Goal: Download file/media

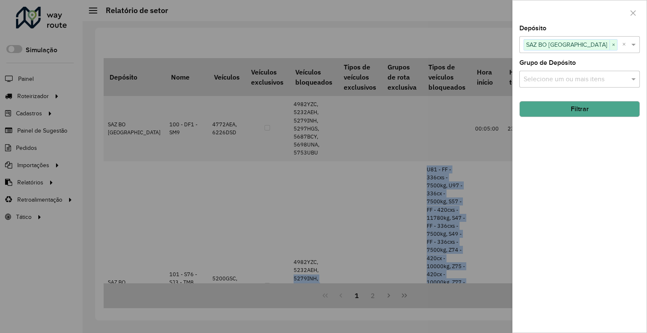
scroll to position [84, 0]
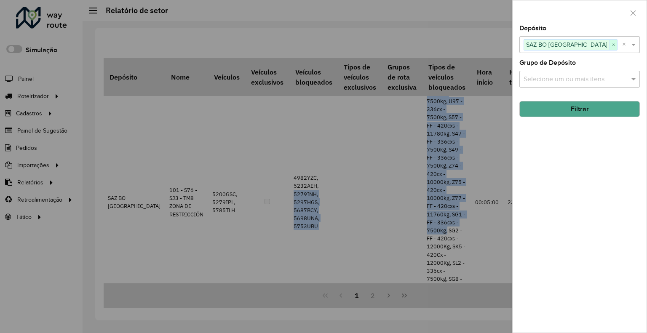
click at [610, 46] on span "×" at bounding box center [614, 45] width 8 height 10
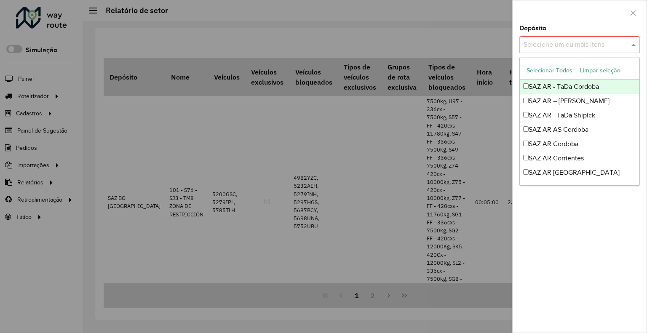
click at [570, 46] on input "text" at bounding box center [576, 45] width 108 height 10
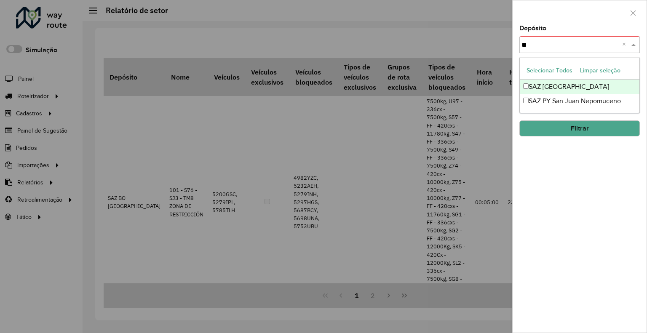
type input "***"
click at [560, 84] on div "SAZ [GEOGRAPHIC_DATA]" at bounding box center [580, 87] width 120 height 14
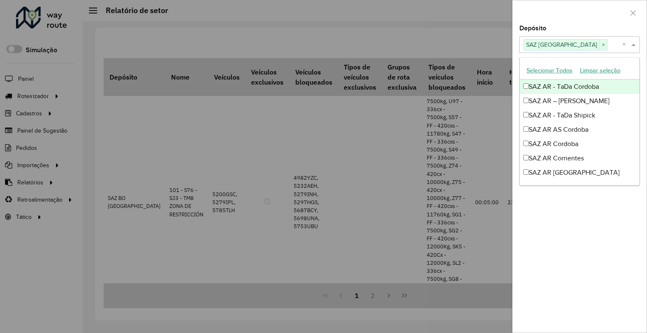
click at [532, 16] on div at bounding box center [580, 12] width 134 height 25
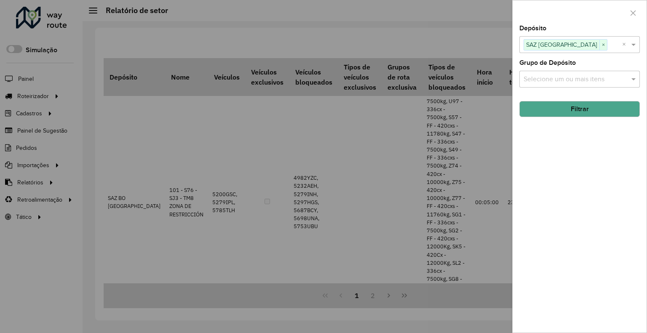
click at [557, 107] on button "Filtrar" at bounding box center [580, 109] width 121 height 16
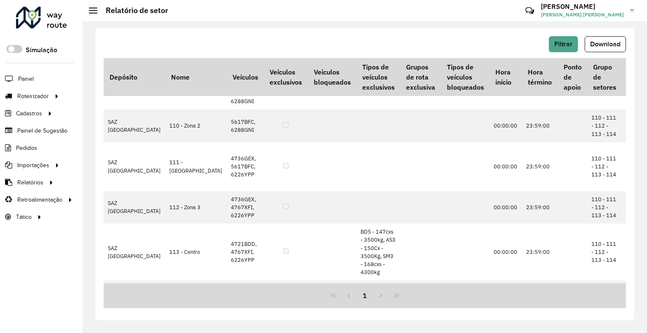
click at [605, 54] on div "Filtrar Download" at bounding box center [365, 47] width 523 height 22
click at [608, 48] on button "Download" at bounding box center [605, 44] width 41 height 16
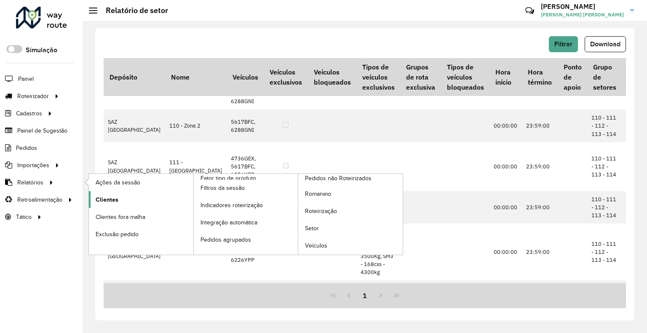
click at [123, 197] on link "Clientes" at bounding box center [141, 199] width 105 height 17
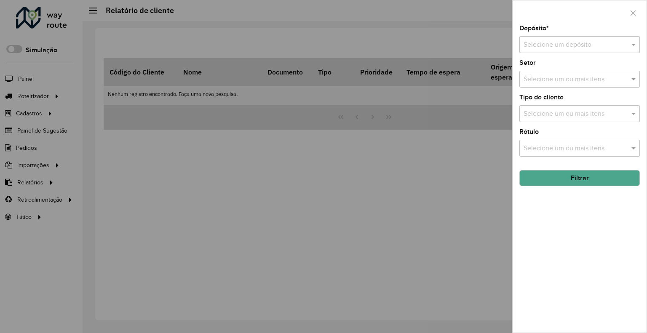
click at [543, 34] on div "Depósito * Selecione um depósito" at bounding box center [580, 39] width 121 height 28
click at [543, 41] on input "text" at bounding box center [571, 45] width 95 height 10
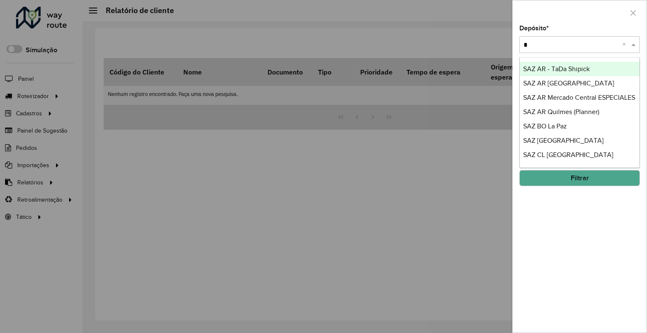
type input "**"
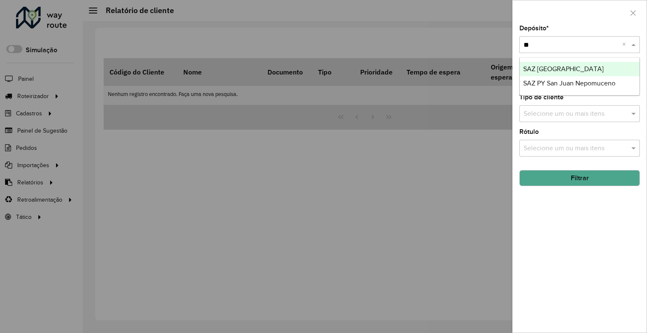
click at [548, 67] on span "SAZ [GEOGRAPHIC_DATA]" at bounding box center [563, 68] width 80 height 7
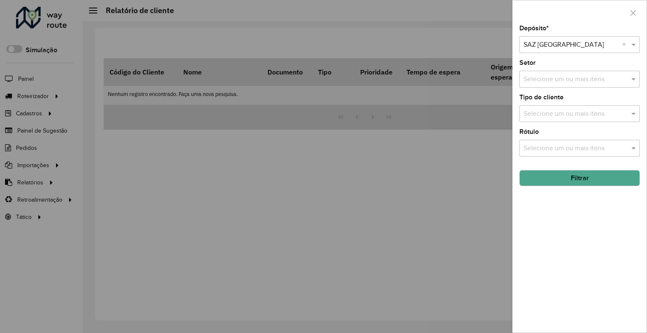
click at [551, 183] on button "Filtrar" at bounding box center [580, 178] width 121 height 16
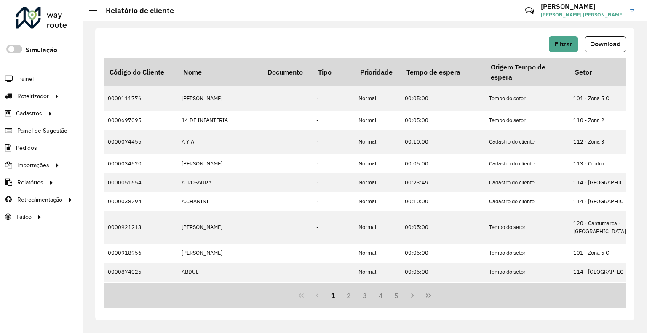
click at [598, 46] on span "Download" at bounding box center [605, 43] width 30 height 7
